Goal: Answer question/provide support: Share knowledge or assist other users

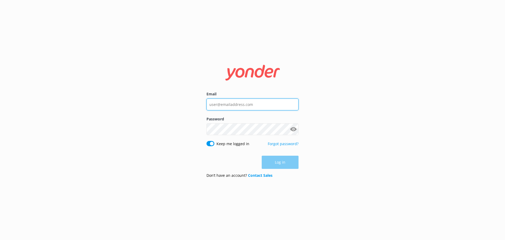
click at [234, 104] on input "Email" at bounding box center [252, 104] width 92 height 12
type input "[EMAIL_ADDRESS][DOMAIN_NAME]"
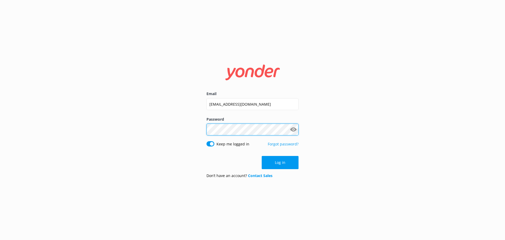
click button "Log in" at bounding box center [280, 162] width 37 height 13
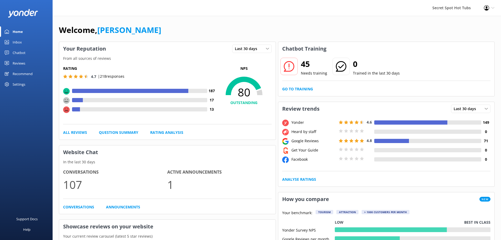
click at [20, 52] on div "Chatbot" at bounding box center [19, 52] width 13 height 11
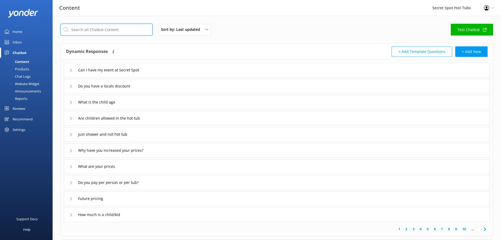
click at [110, 31] on input "text" at bounding box center [106, 30] width 92 height 12
type input "local"
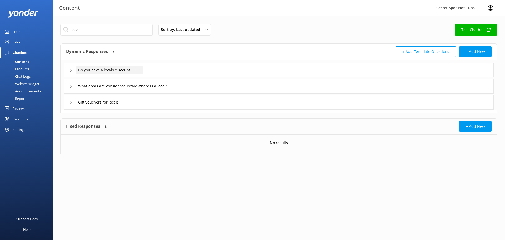
click at [113, 71] on span "Do you have a locals discount" at bounding box center [104, 70] width 52 height 6
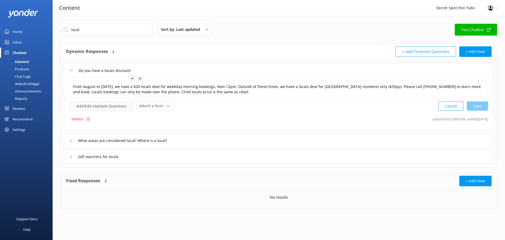
click at [116, 107] on button "Add/Edit Example Questions" at bounding box center [101, 105] width 64 height 9
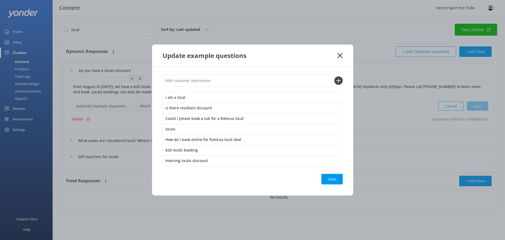
click at [198, 81] on input "text" at bounding box center [247, 80] width 169 height 12
type input "I live in [GEOGRAPHIC_DATA]"
click at [339, 79] on use at bounding box center [338, 80] width 4 height 4
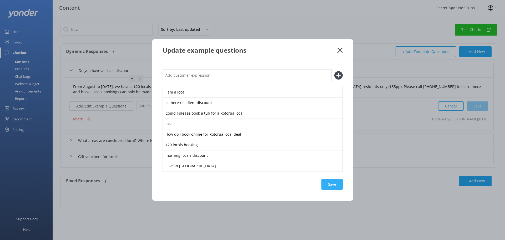
click at [327, 185] on div "Save" at bounding box center [331, 184] width 21 height 11
click at [335, 186] on div "Save" at bounding box center [331, 184] width 21 height 11
click at [339, 49] on icon at bounding box center [339, 50] width 5 height 5
